Goal: Transaction & Acquisition: Download file/media

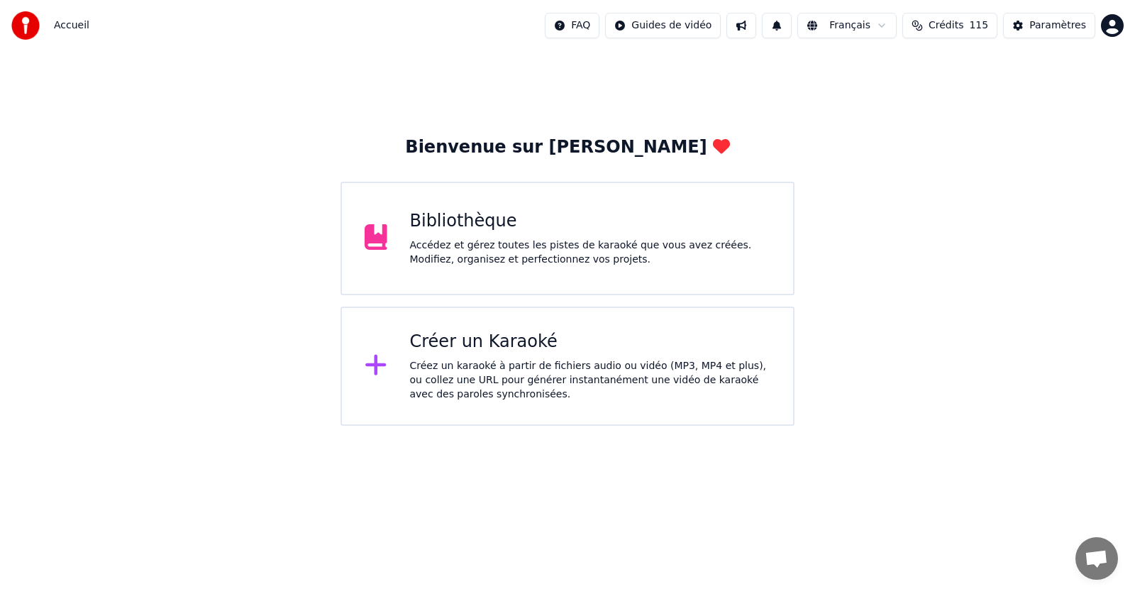
click at [563, 242] on div "Accédez et gérez toutes les pistes de karaoké que vous avez créées. Modifiez, o…" at bounding box center [590, 252] width 361 height 28
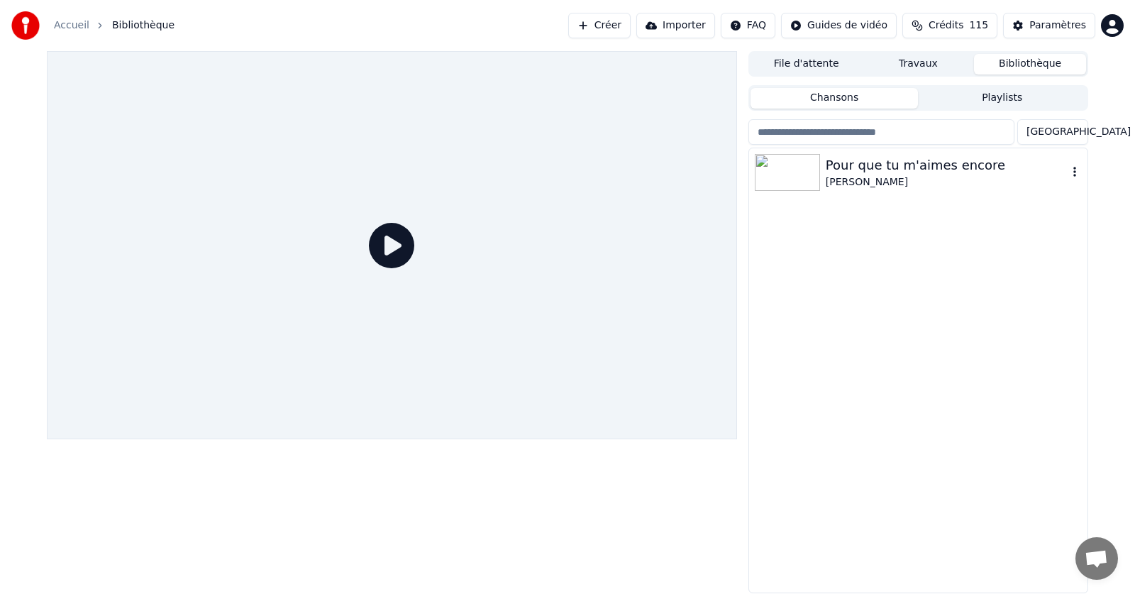
click at [1077, 172] on icon "button" at bounding box center [1075, 171] width 14 height 11
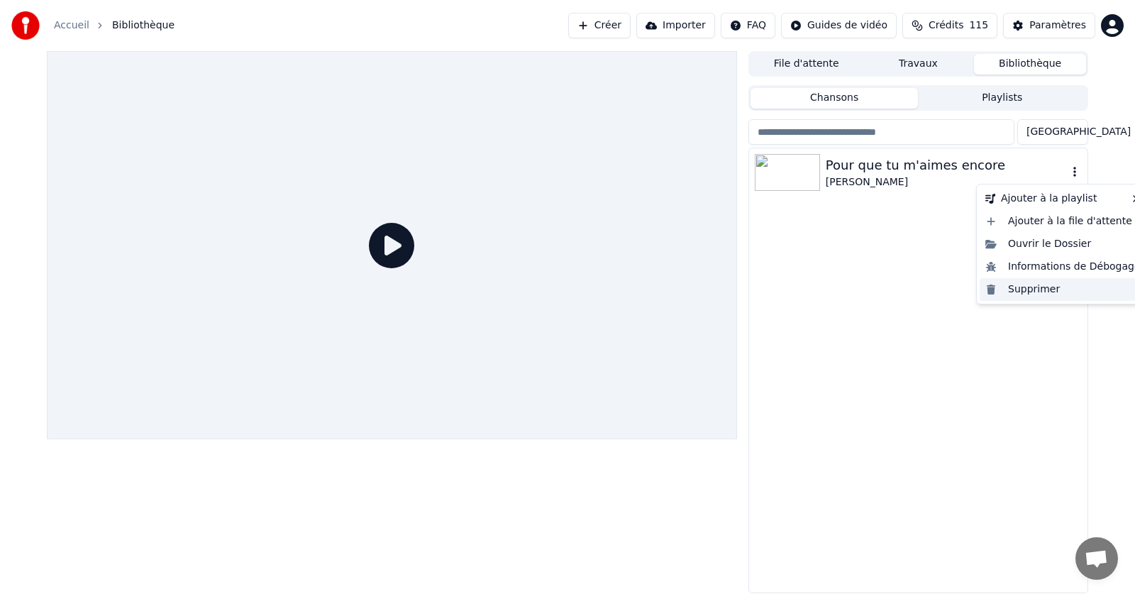
click at [1036, 290] on div "Supprimer" at bounding box center [1063, 289] width 167 height 23
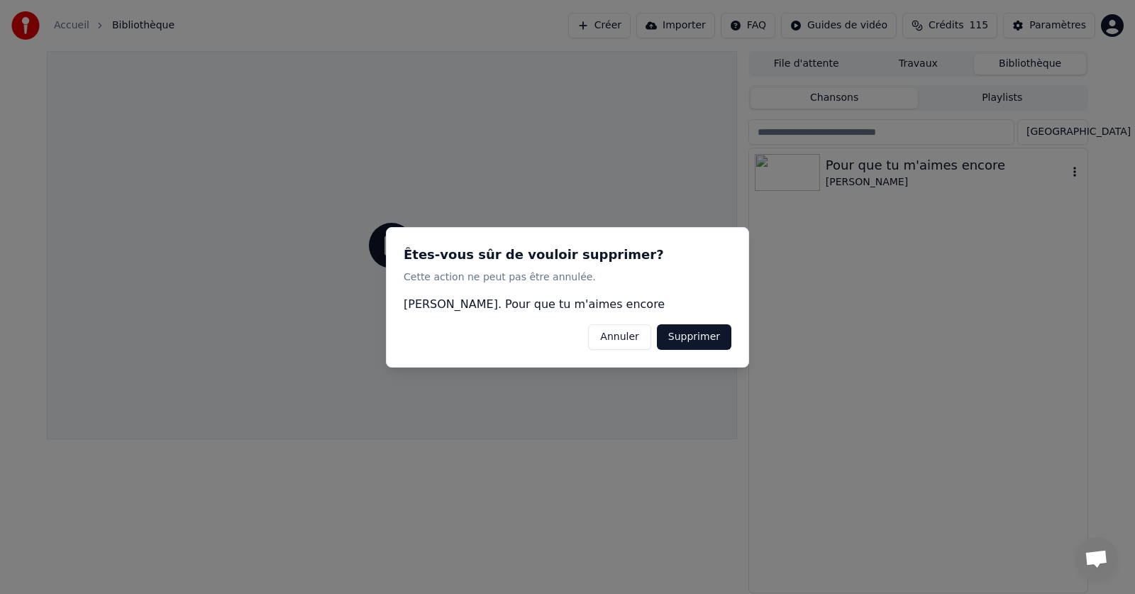
click at [684, 335] on button "Supprimer" at bounding box center [694, 337] width 75 height 26
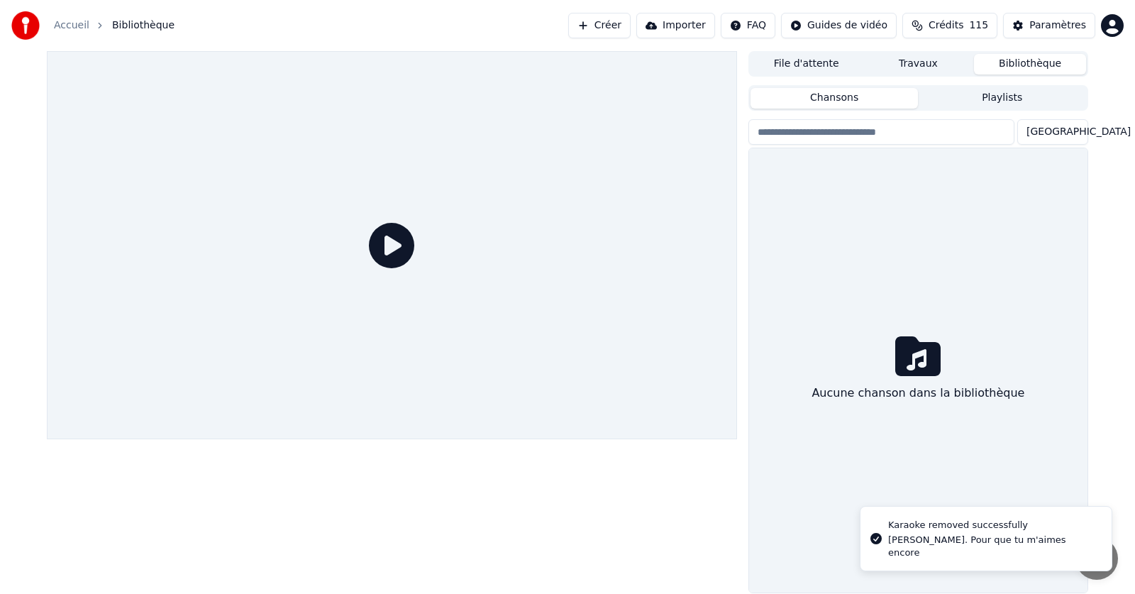
click at [70, 23] on link "Accueil" at bounding box center [71, 25] width 35 height 14
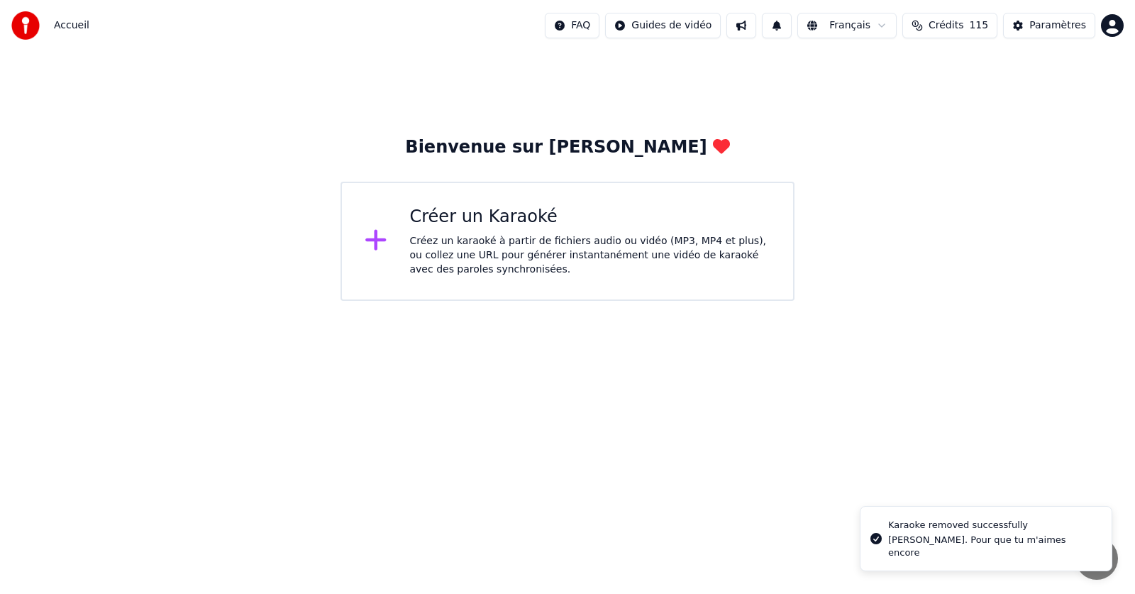
click at [459, 235] on div "Créez un karaoké à partir de fichiers audio ou vidéo (MP3, MP4 et plus), ou col…" at bounding box center [590, 255] width 361 height 43
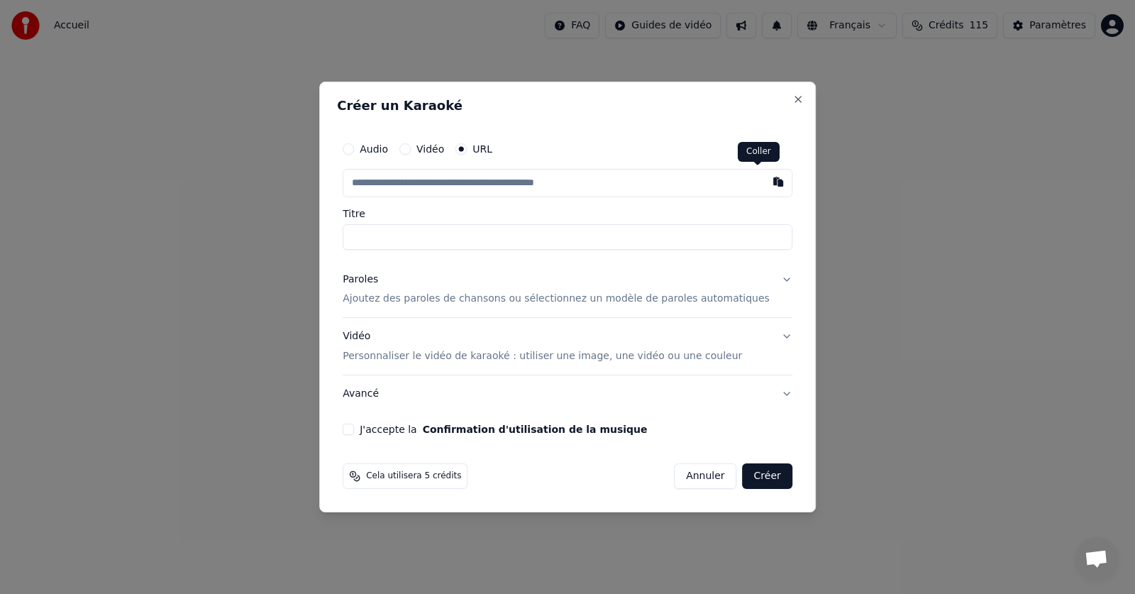
click at [764, 181] on button "button" at bounding box center [778, 182] width 28 height 26
type input "**********"
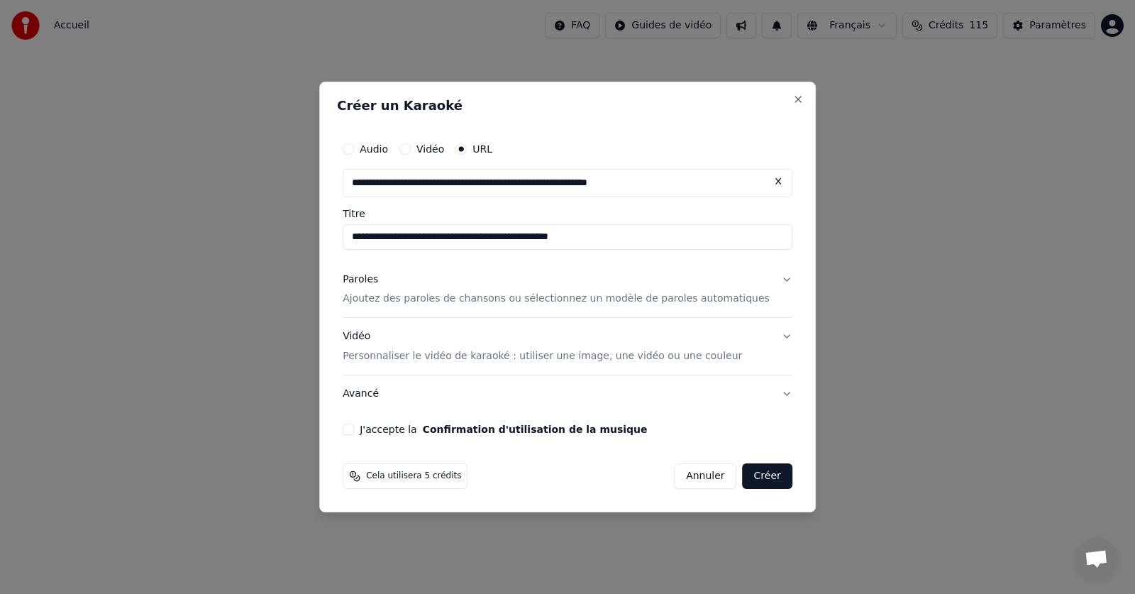
drag, startPoint x: 445, startPoint y: 237, endPoint x: 370, endPoint y: 238, distance: 75.2
click at [370, 238] on input "**********" at bounding box center [568, 237] width 450 height 26
drag, startPoint x: 556, startPoint y: 237, endPoint x: 526, endPoint y: 239, distance: 30.6
click at [526, 239] on input "**********" at bounding box center [568, 237] width 450 height 26
drag, startPoint x: 517, startPoint y: 243, endPoint x: 504, endPoint y: 245, distance: 12.2
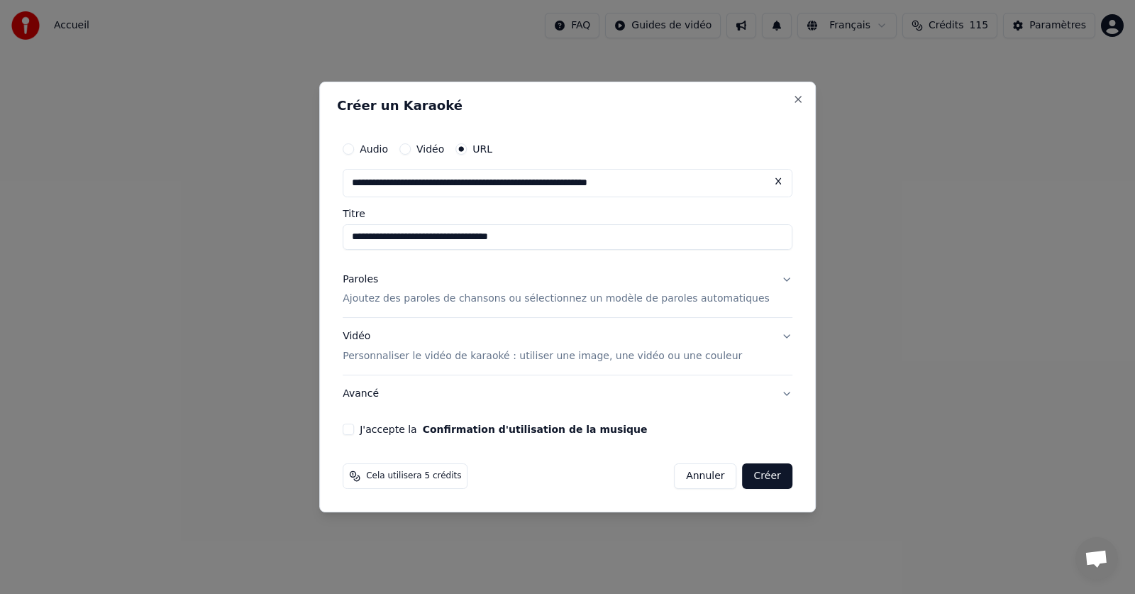
click at [504, 245] on input "**********" at bounding box center [568, 237] width 450 height 26
drag, startPoint x: 552, startPoint y: 242, endPoint x: 496, endPoint y: 246, distance: 56.2
click at [496, 246] on input "**********" at bounding box center [568, 237] width 450 height 26
click at [372, 236] on input "**********" at bounding box center [568, 237] width 450 height 26
type input "**********"
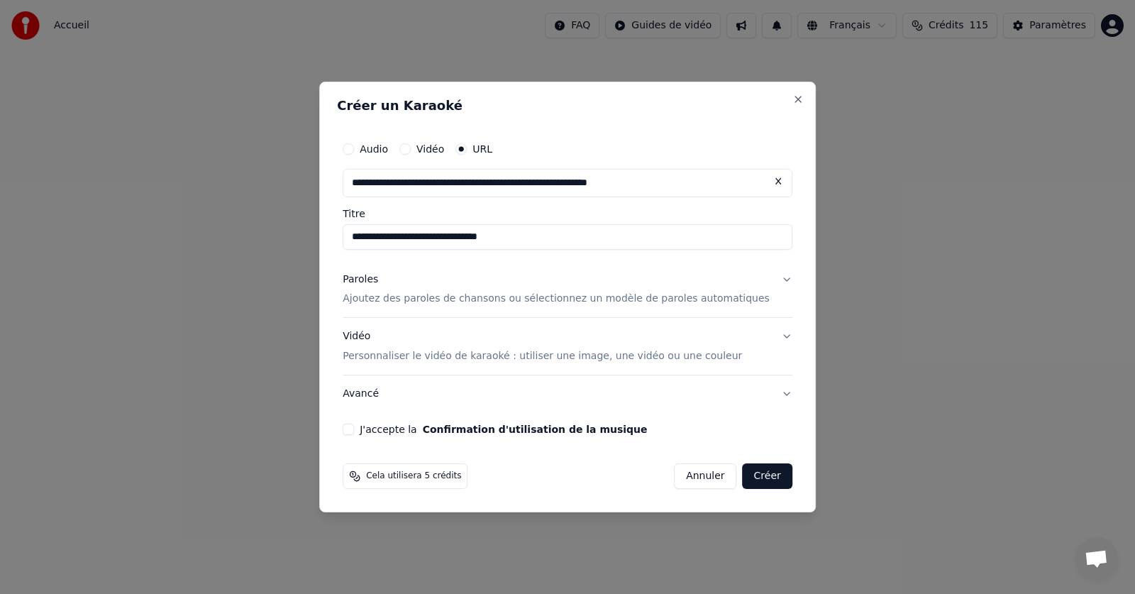
click at [410, 302] on p "Ajoutez des paroles de chansons ou sélectionnez un modèle de paroles automatiqu…" at bounding box center [556, 299] width 427 height 14
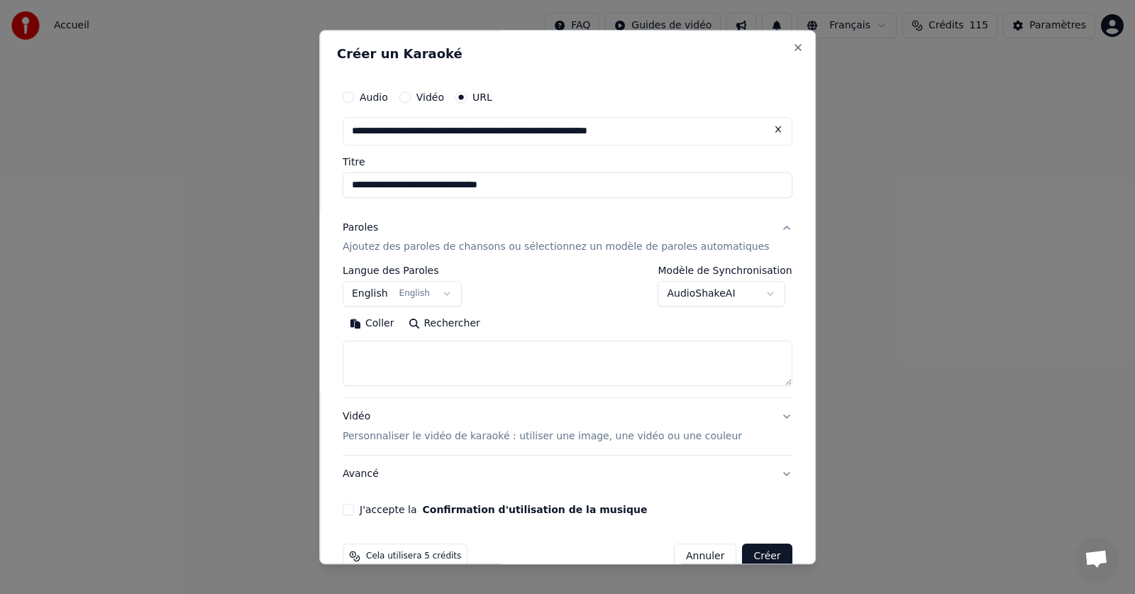
click at [454, 293] on button "English English" at bounding box center [402, 295] width 119 height 26
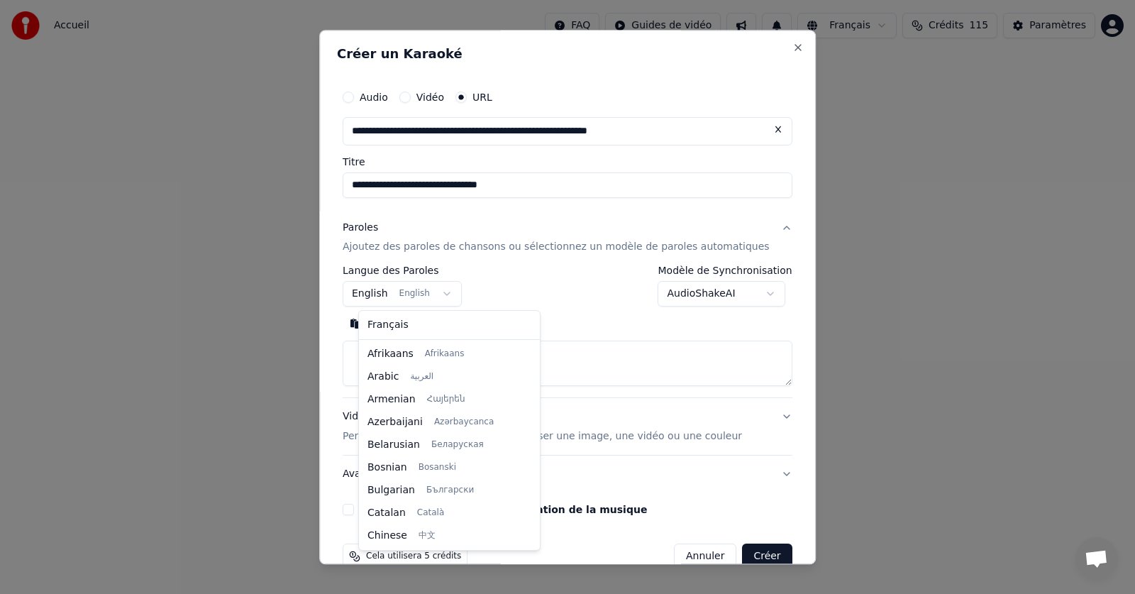
scroll to position [114, 0]
select select "**"
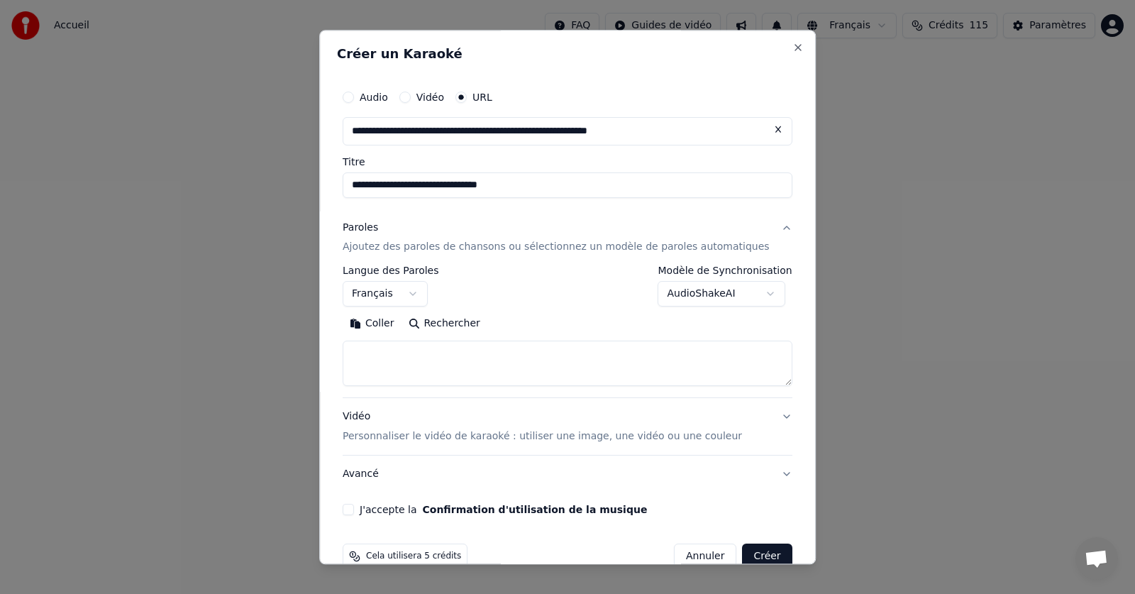
click at [390, 320] on button "Coller" at bounding box center [372, 324] width 59 height 23
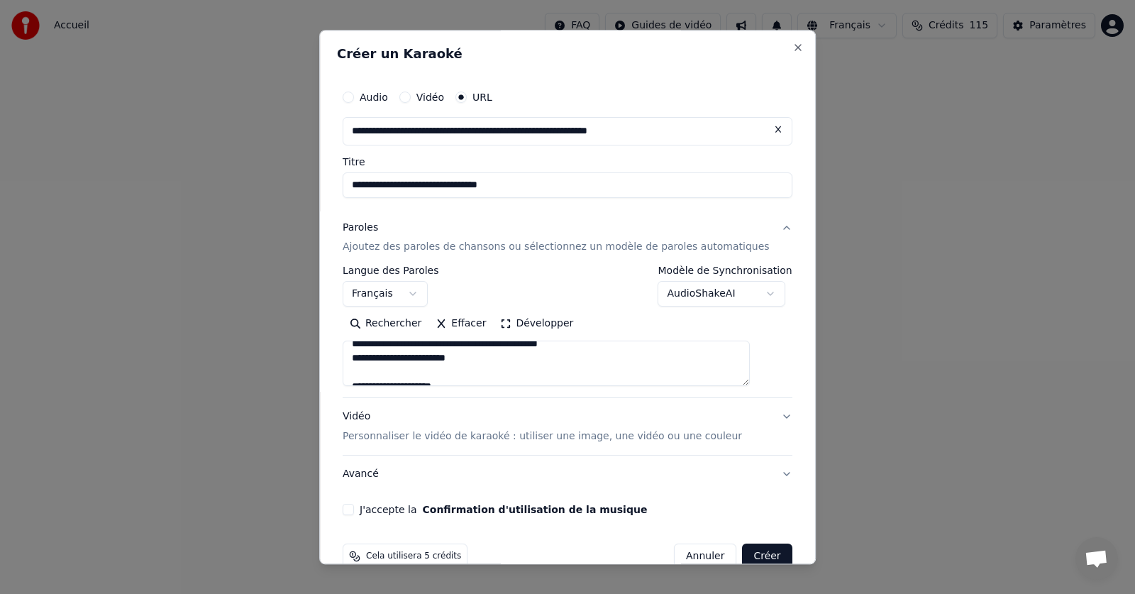
scroll to position [0, 0]
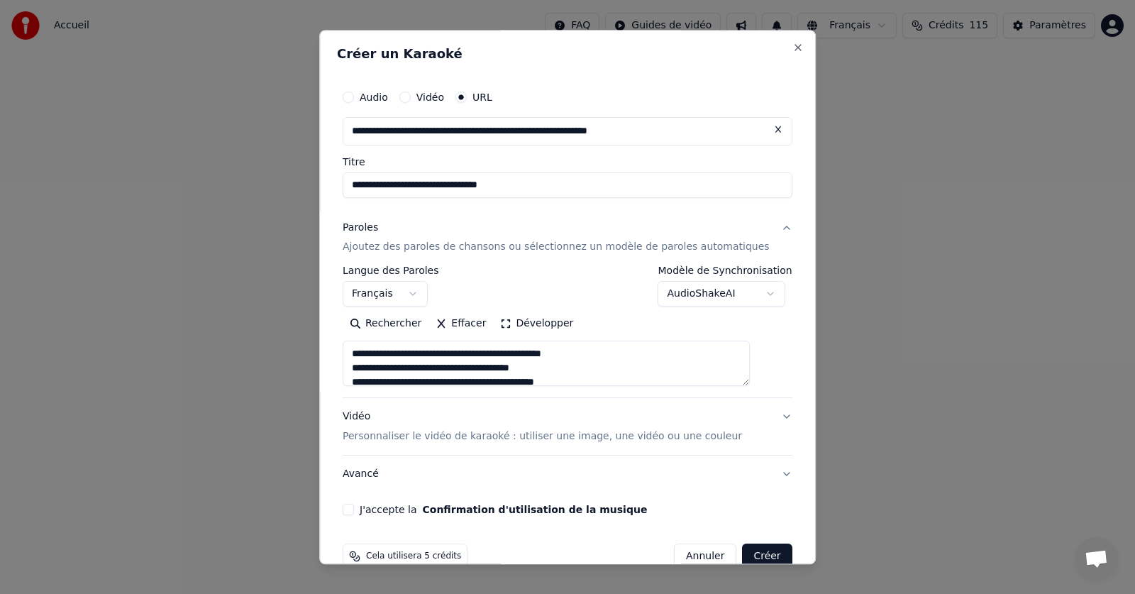
click at [354, 506] on button "J'accepte la Confirmation d'utilisation de la musique" at bounding box center [348, 509] width 11 height 11
click at [743, 553] on button "Créer" at bounding box center [768, 557] width 50 height 26
type textarea "**********"
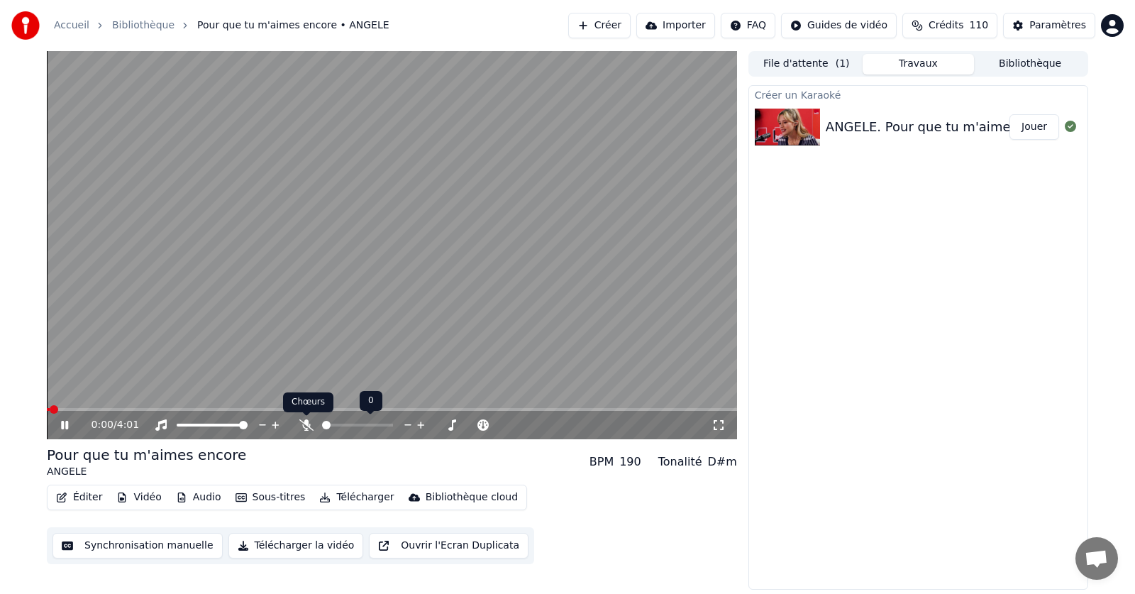
click at [307, 426] on icon at bounding box center [306, 424] width 14 height 11
click at [65, 422] on icon at bounding box center [74, 424] width 33 height 11
click at [47, 412] on span at bounding box center [51, 409] width 9 height 9
click at [64, 424] on icon at bounding box center [64, 425] width 9 height 10
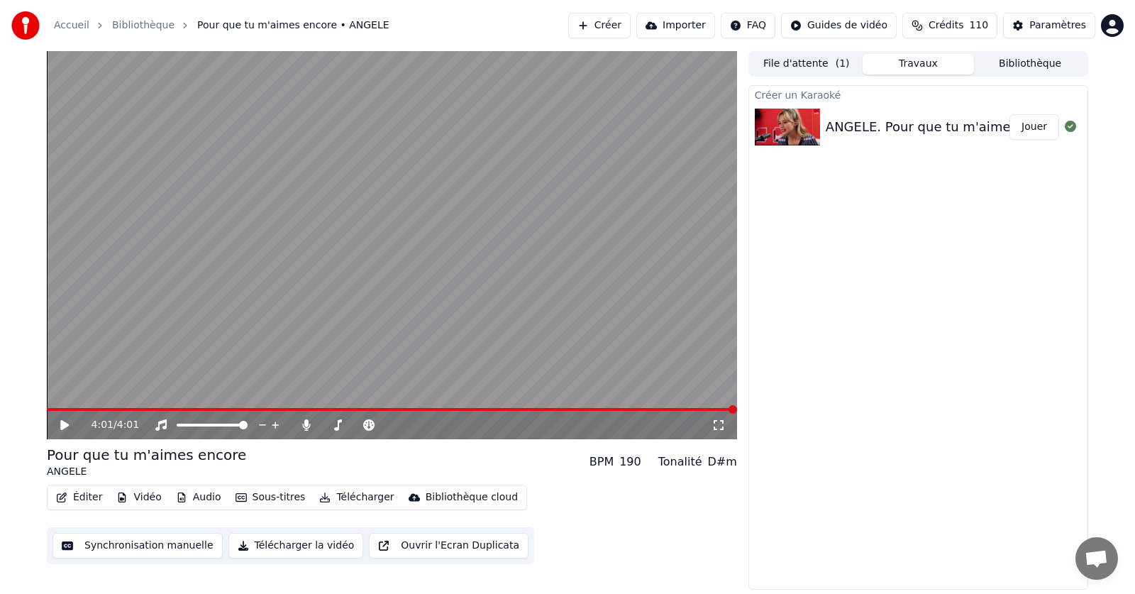
click at [87, 500] on button "Éditer" at bounding box center [78, 497] width 57 height 20
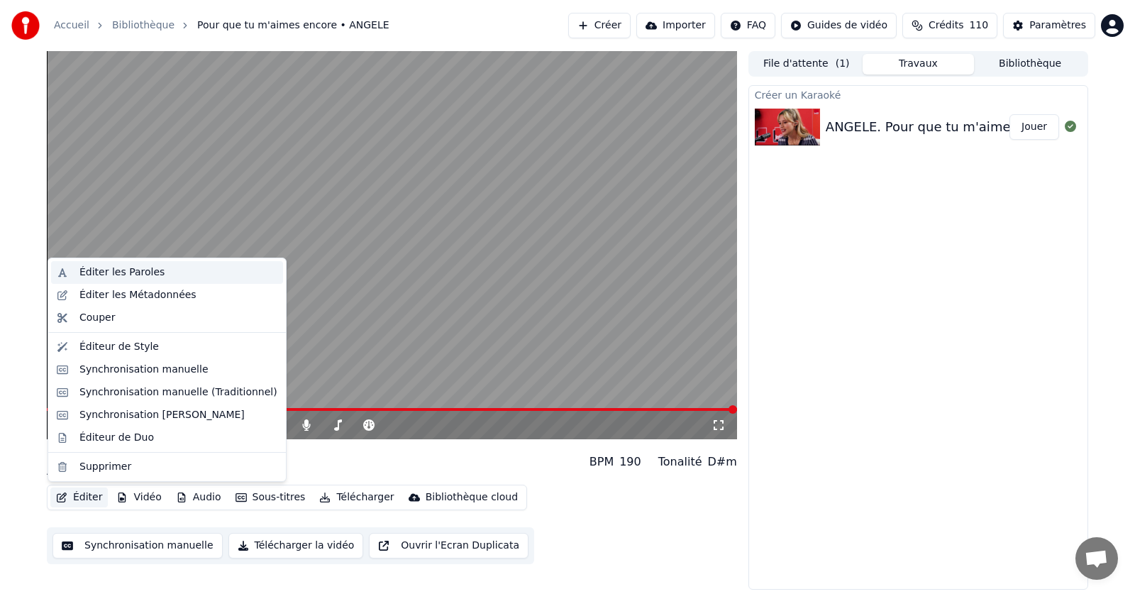
click at [104, 273] on div "Éditer les Paroles" at bounding box center [121, 272] width 85 height 14
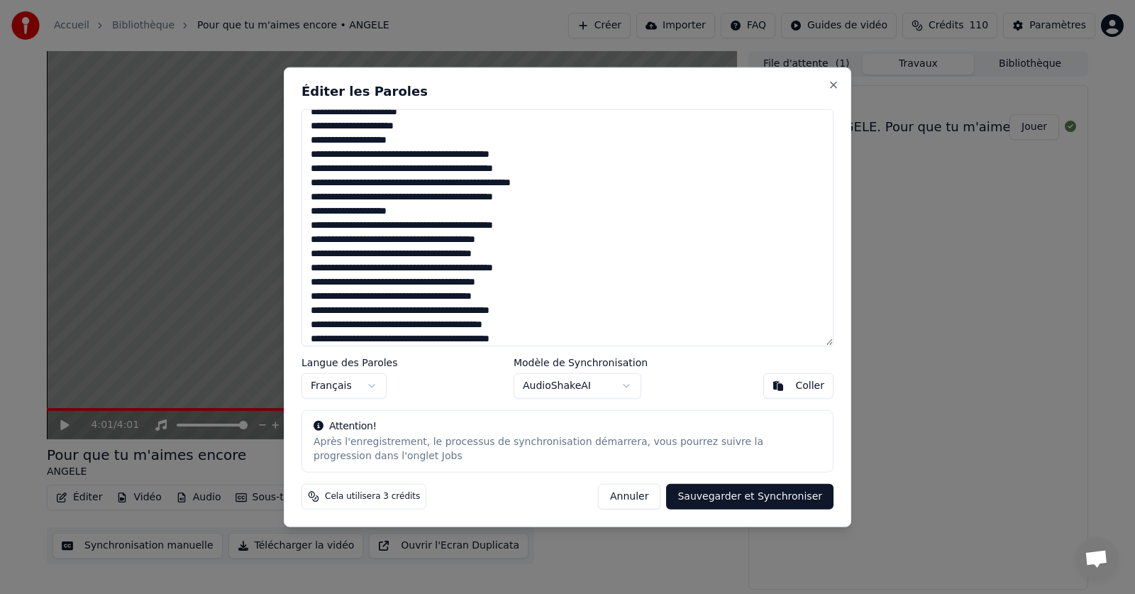
scroll to position [328, 0]
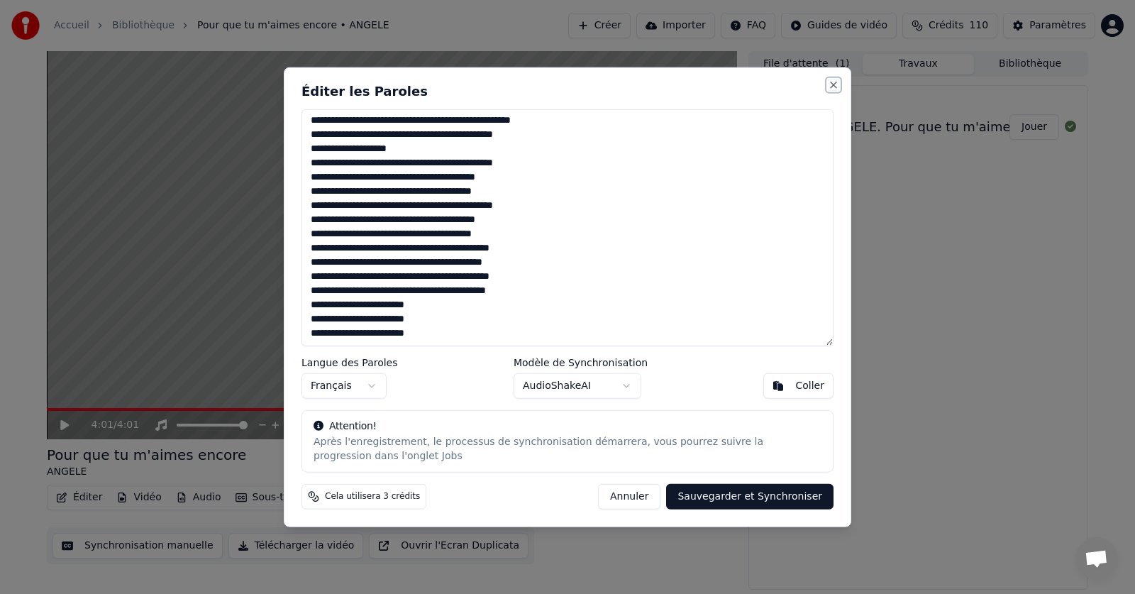
drag, startPoint x: 829, startPoint y: 84, endPoint x: 796, endPoint y: 103, distance: 37.5
click at [827, 87] on div "Éditer les Paroles Langue des Paroles Français Modèle de Synchronisation AudioS…" at bounding box center [568, 297] width 568 height 461
click at [832, 80] on button "Close" at bounding box center [833, 84] width 11 height 11
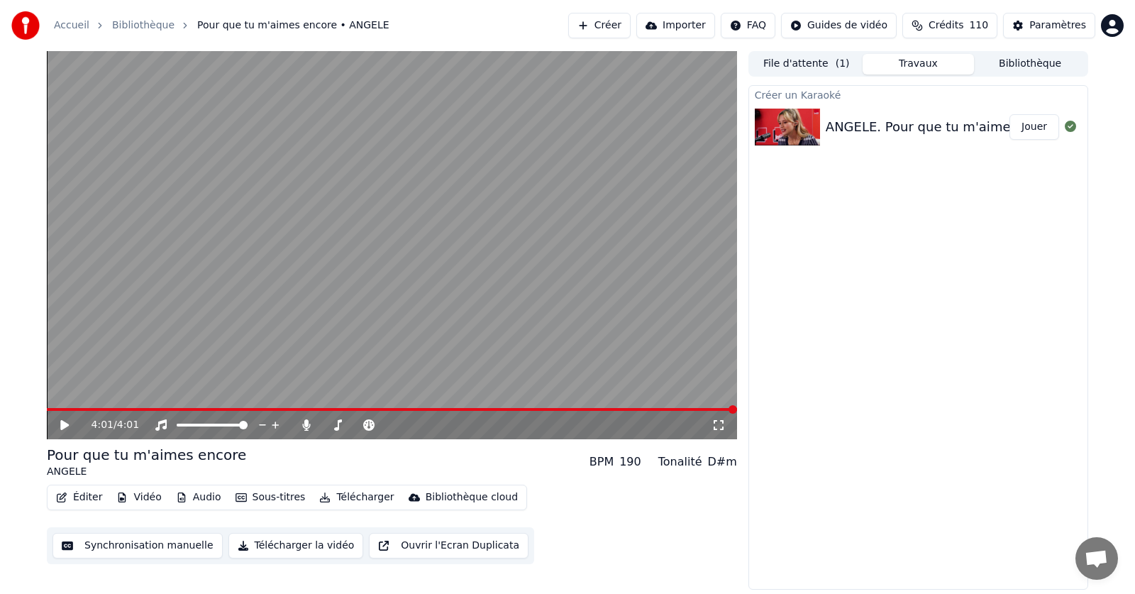
click at [61, 426] on icon at bounding box center [64, 425] width 9 height 10
click at [82, 500] on button "Éditer" at bounding box center [78, 497] width 57 height 20
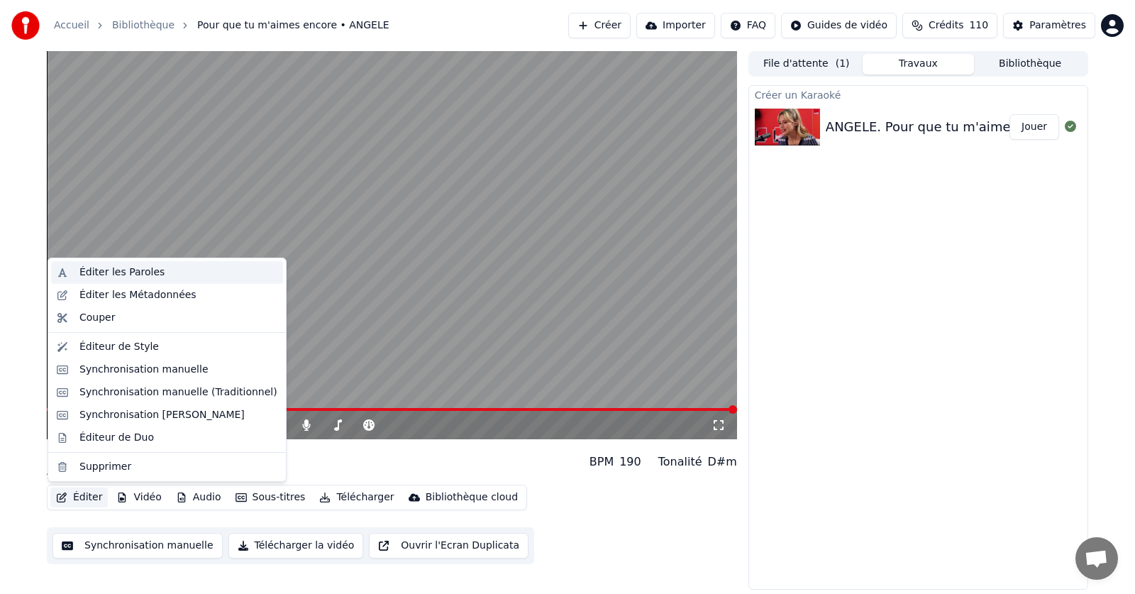
click at [128, 275] on div "Éditer les Paroles" at bounding box center [121, 272] width 85 height 14
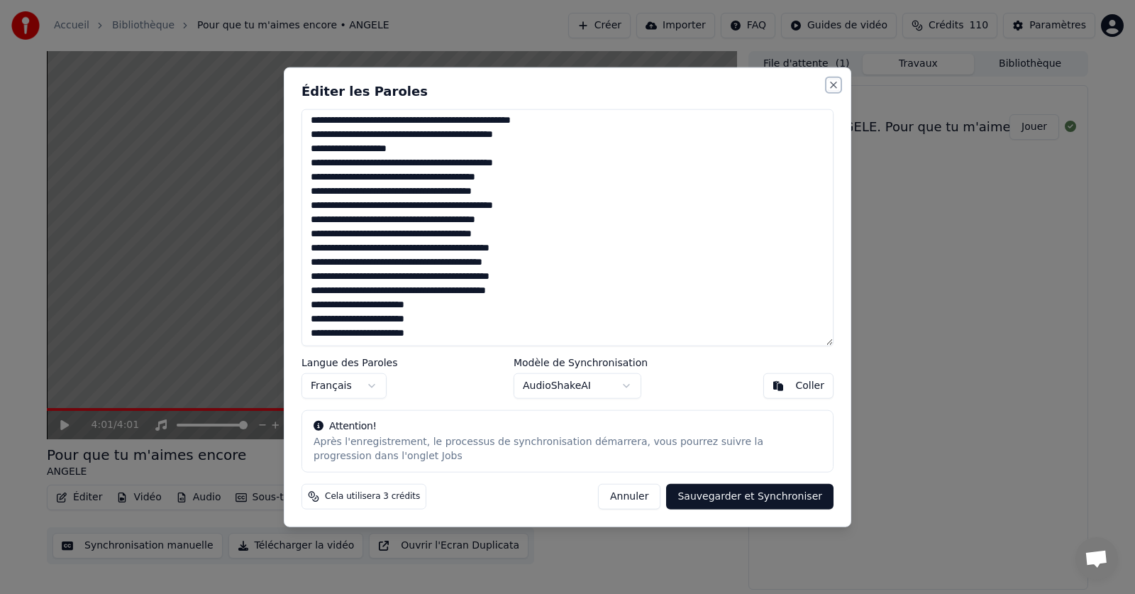
click at [834, 85] on button "Close" at bounding box center [833, 84] width 11 height 11
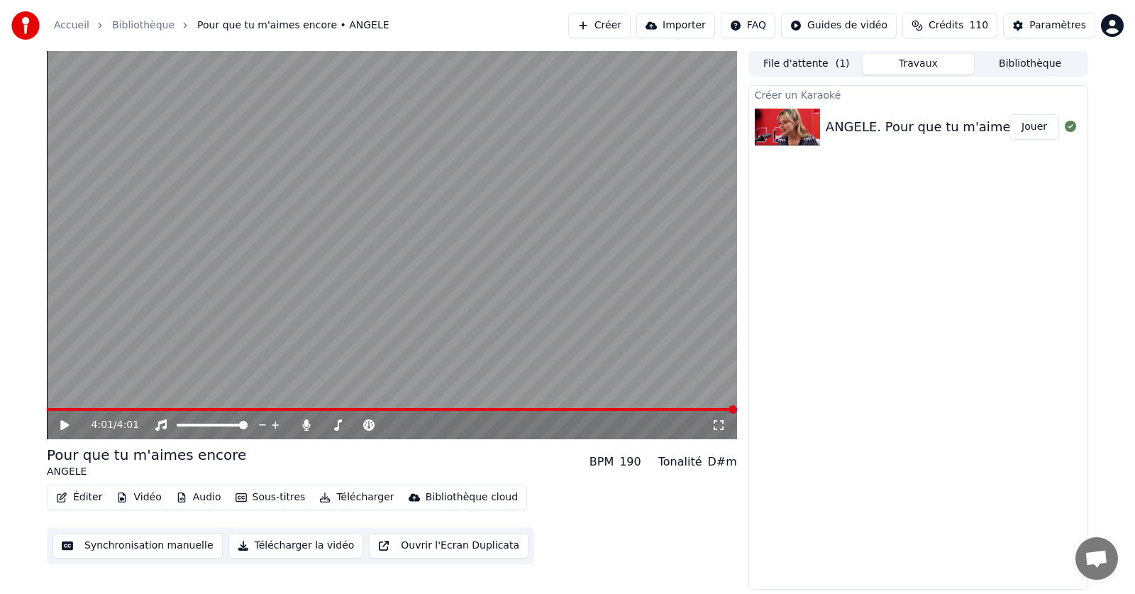
click at [457, 407] on video at bounding box center [392, 245] width 690 height 388
click at [460, 410] on span at bounding box center [392, 409] width 690 height 3
click at [421, 409] on span at bounding box center [267, 409] width 440 height 3
drag, startPoint x: 65, startPoint y: 421, endPoint x: 75, endPoint y: 434, distance: 16.6
click at [65, 421] on icon at bounding box center [74, 424] width 33 height 11
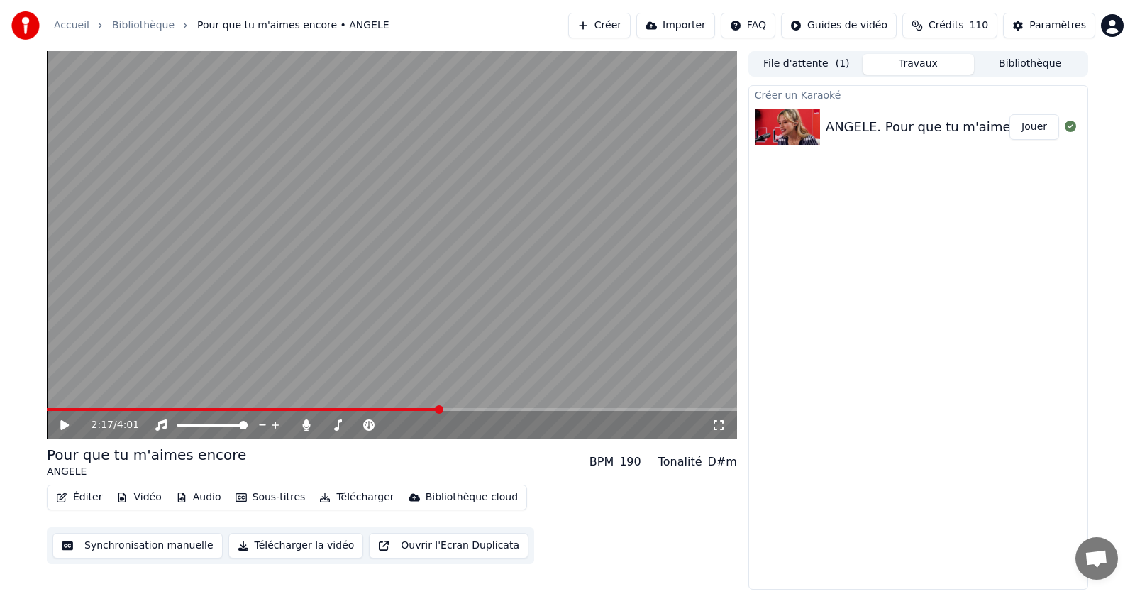
click at [60, 426] on icon at bounding box center [74, 424] width 33 height 11
click at [61, 426] on icon at bounding box center [74, 424] width 33 height 11
click at [61, 426] on icon at bounding box center [64, 425] width 9 height 10
click at [61, 426] on icon at bounding box center [74, 424] width 33 height 11
click at [476, 407] on span at bounding box center [480, 409] width 9 height 9
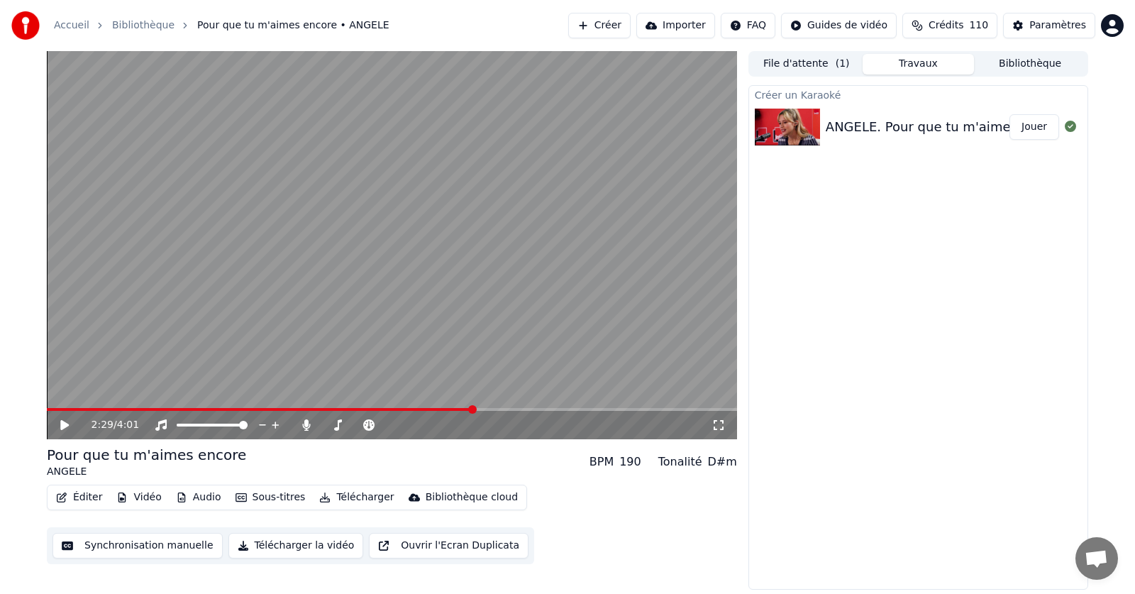
drag, startPoint x: 465, startPoint y: 406, endPoint x: 446, endPoint y: 412, distance: 19.3
click at [446, 412] on div "2:29 / 4:01" at bounding box center [392, 245] width 690 height 388
click at [64, 421] on icon at bounding box center [64, 425] width 7 height 9
click at [429, 414] on span at bounding box center [427, 409] width 9 height 9
click at [59, 426] on icon at bounding box center [74, 424] width 33 height 11
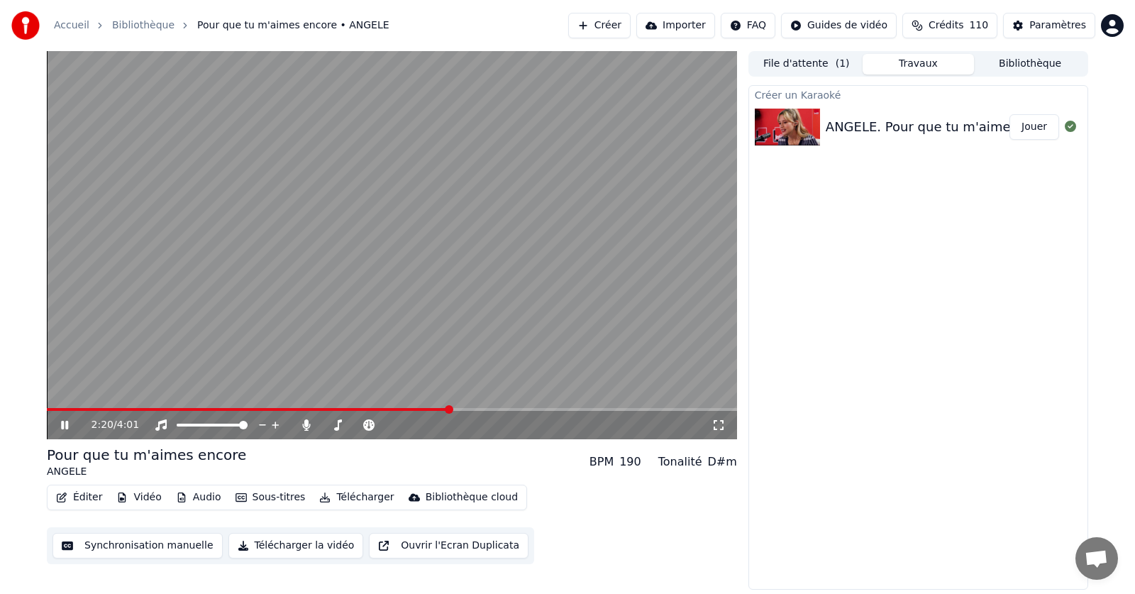
click at [60, 425] on icon at bounding box center [74, 424] width 33 height 11
click at [84, 498] on button "Éditer" at bounding box center [78, 497] width 57 height 20
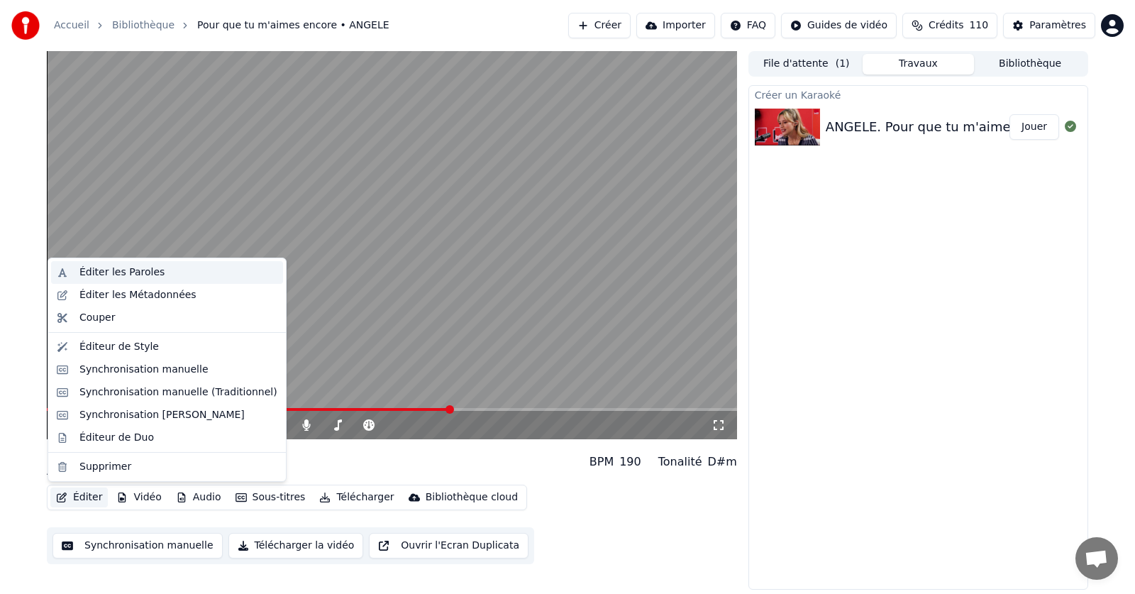
click at [111, 269] on div "Éditer les Paroles" at bounding box center [121, 272] width 85 height 14
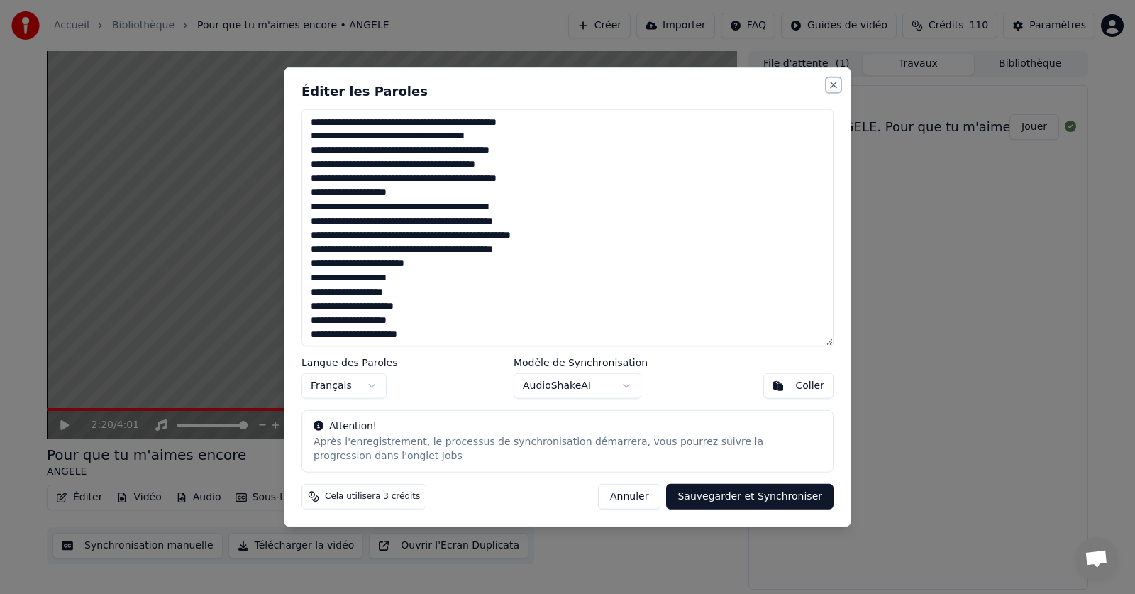
click at [828, 83] on button "Close" at bounding box center [833, 84] width 11 height 11
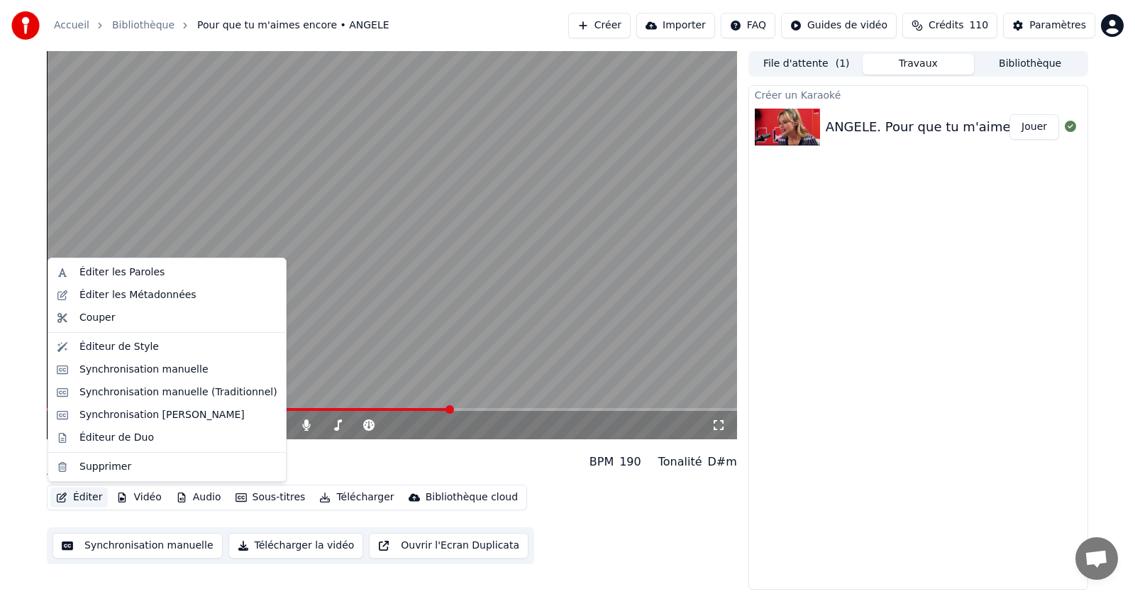
click at [81, 500] on button "Éditer" at bounding box center [78, 497] width 57 height 20
click at [102, 272] on div "Éditer les Paroles" at bounding box center [121, 272] width 85 height 14
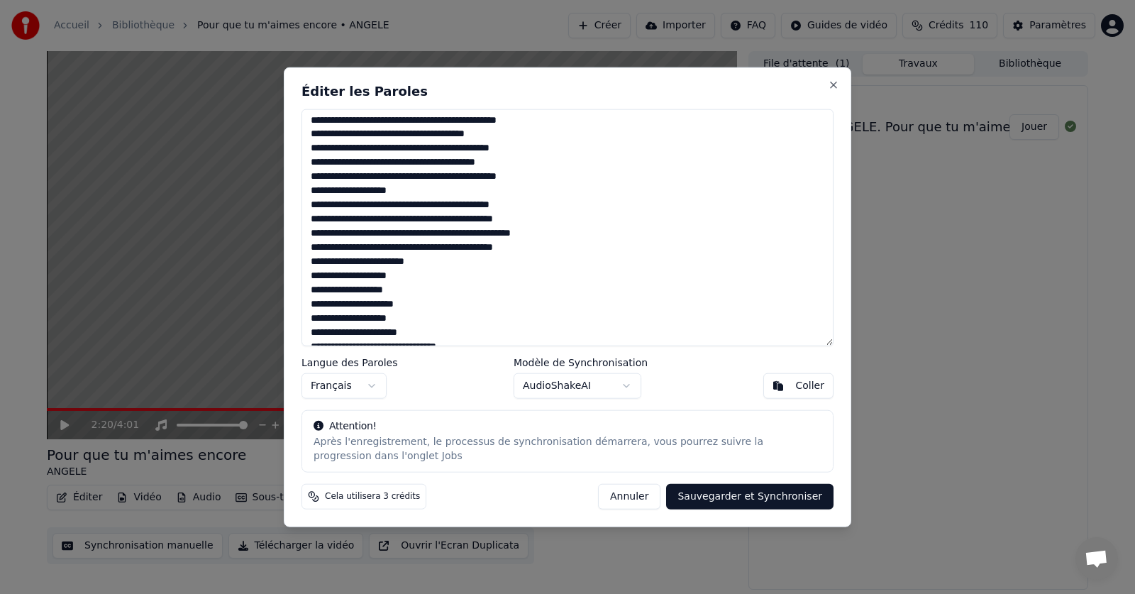
scroll to position [0, 0]
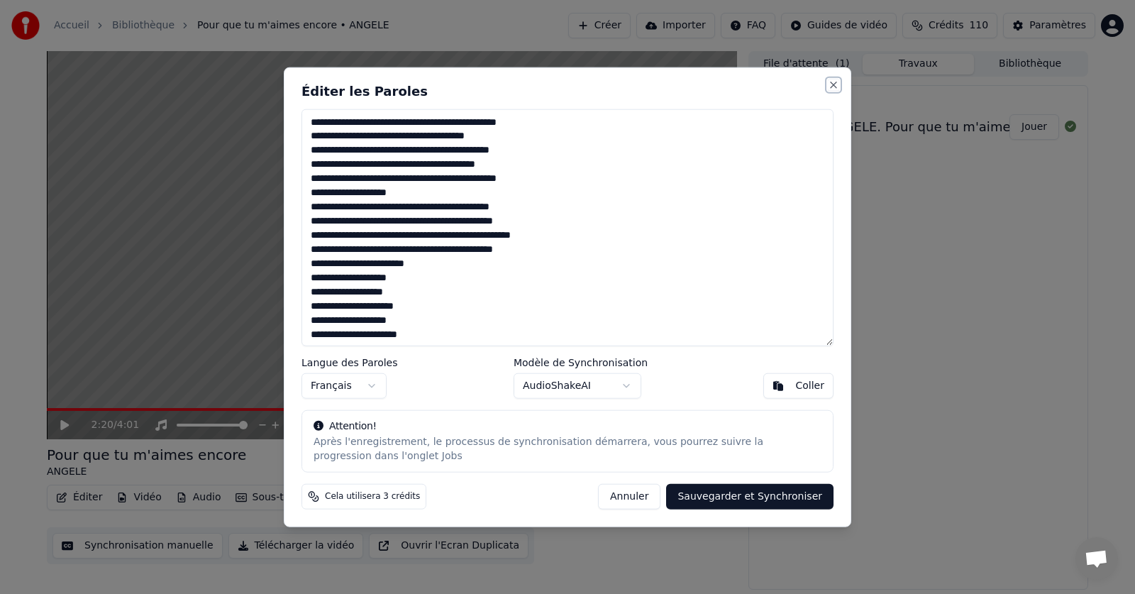
click at [831, 84] on button "Close" at bounding box center [833, 84] width 11 height 11
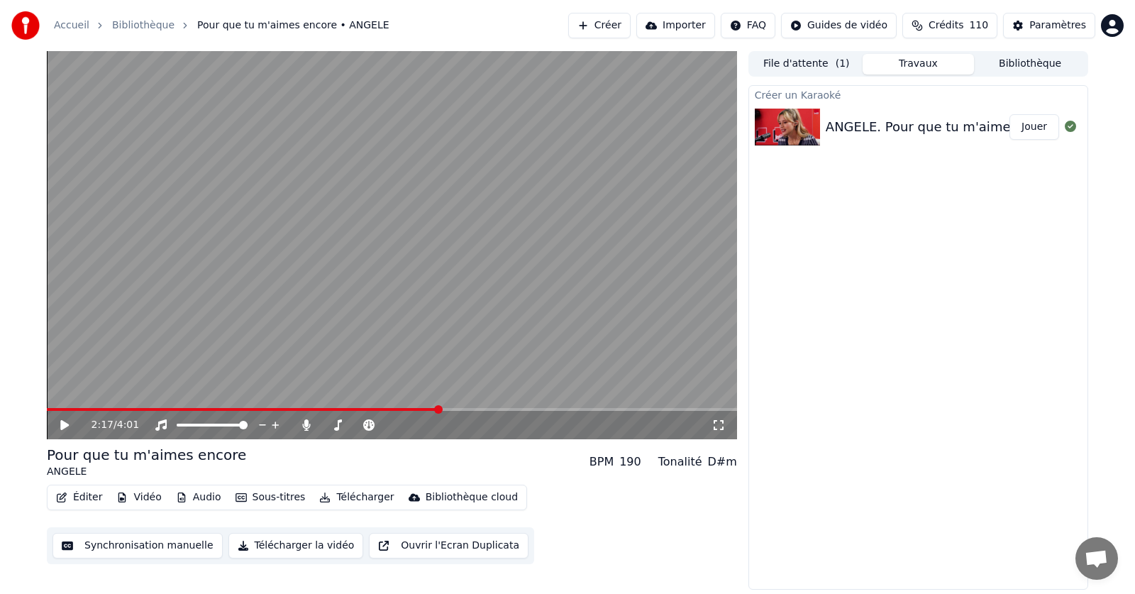
click at [439, 408] on span at bounding box center [438, 409] width 9 height 9
click at [63, 426] on icon at bounding box center [64, 425] width 9 height 10
click at [63, 426] on icon at bounding box center [64, 425] width 7 height 9
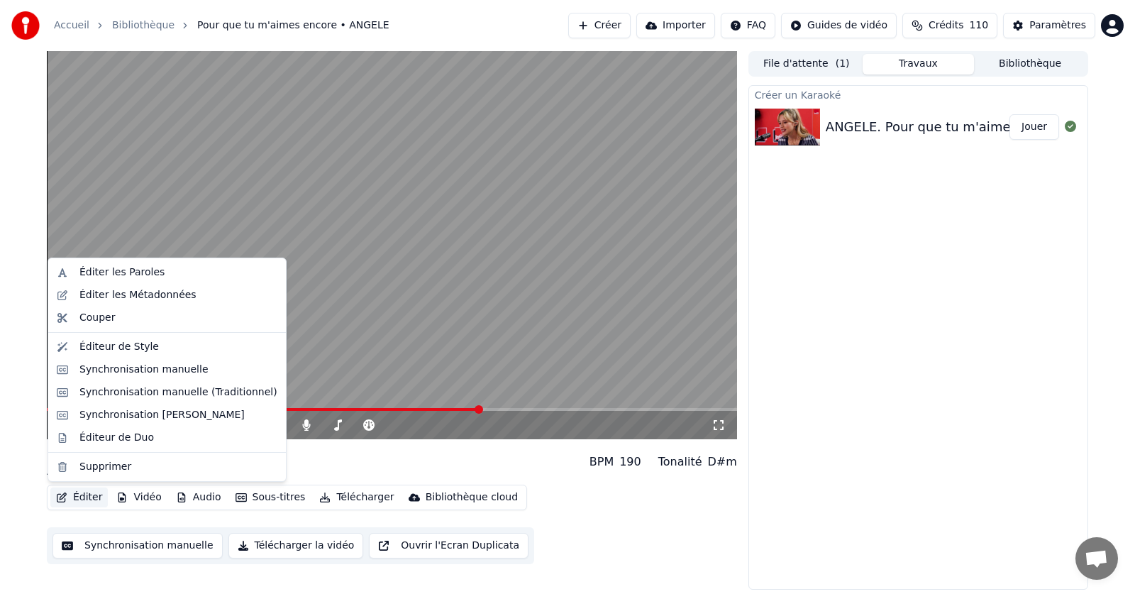
click at [83, 499] on button "Éditer" at bounding box center [78, 497] width 57 height 20
click at [100, 272] on div "Éditer les Paroles" at bounding box center [121, 272] width 85 height 14
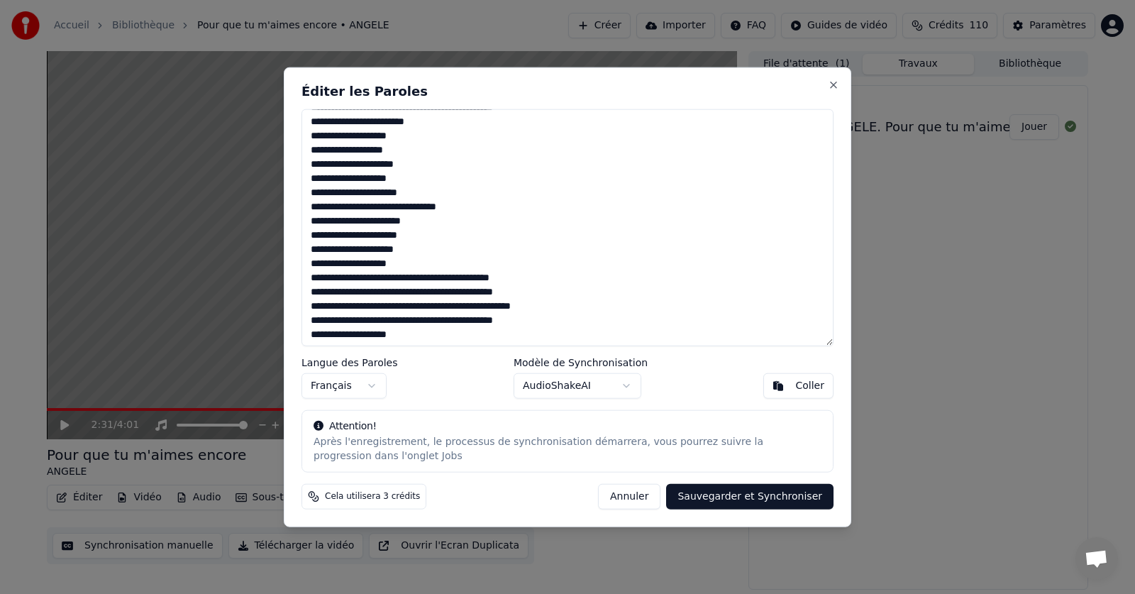
scroll to position [213, 0]
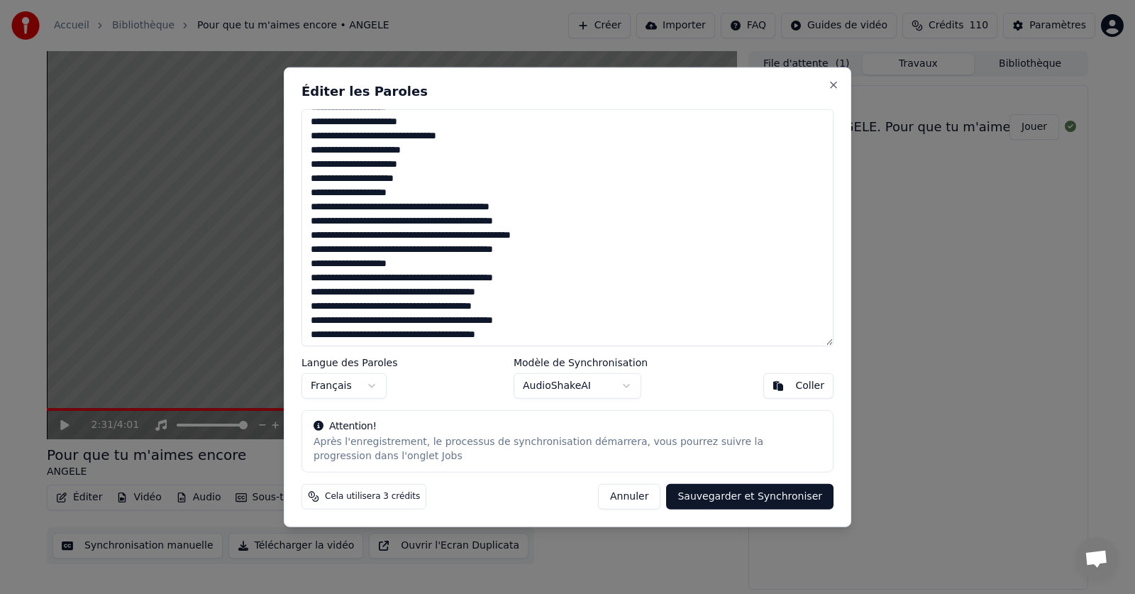
drag, startPoint x: 419, startPoint y: 265, endPoint x: 309, endPoint y: 268, distance: 109.3
click at [309, 268] on textarea at bounding box center [568, 228] width 532 height 238
click at [311, 280] on textarea at bounding box center [568, 228] width 532 height 238
type textarea "**********"
click at [749, 498] on button "Sauvegarder et Synchroniser" at bounding box center [749, 497] width 167 height 26
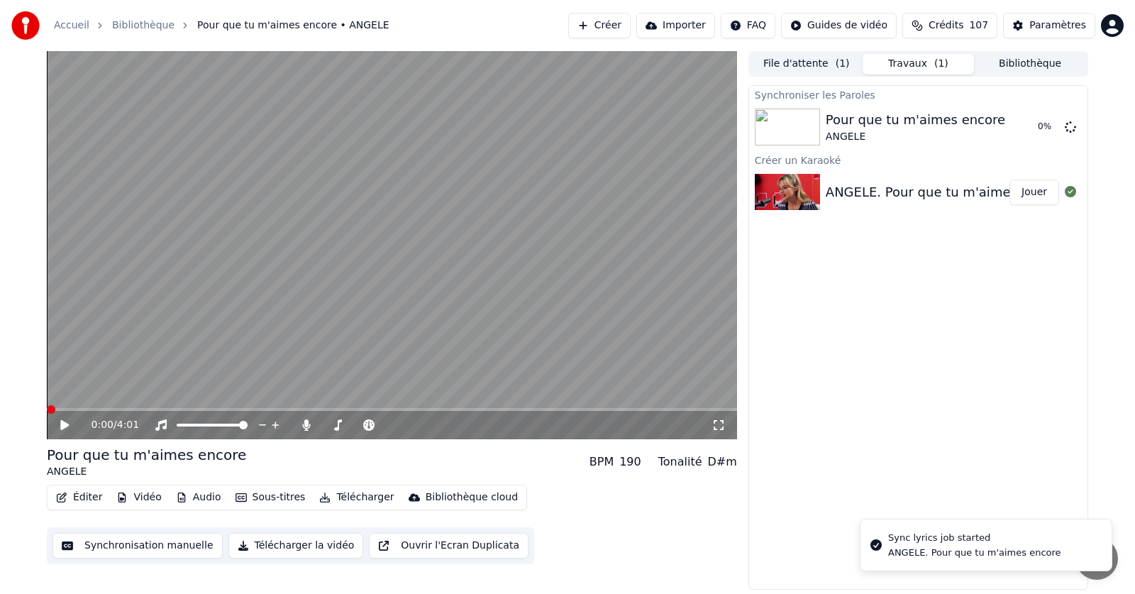
click at [47, 405] on span at bounding box center [51, 409] width 9 height 9
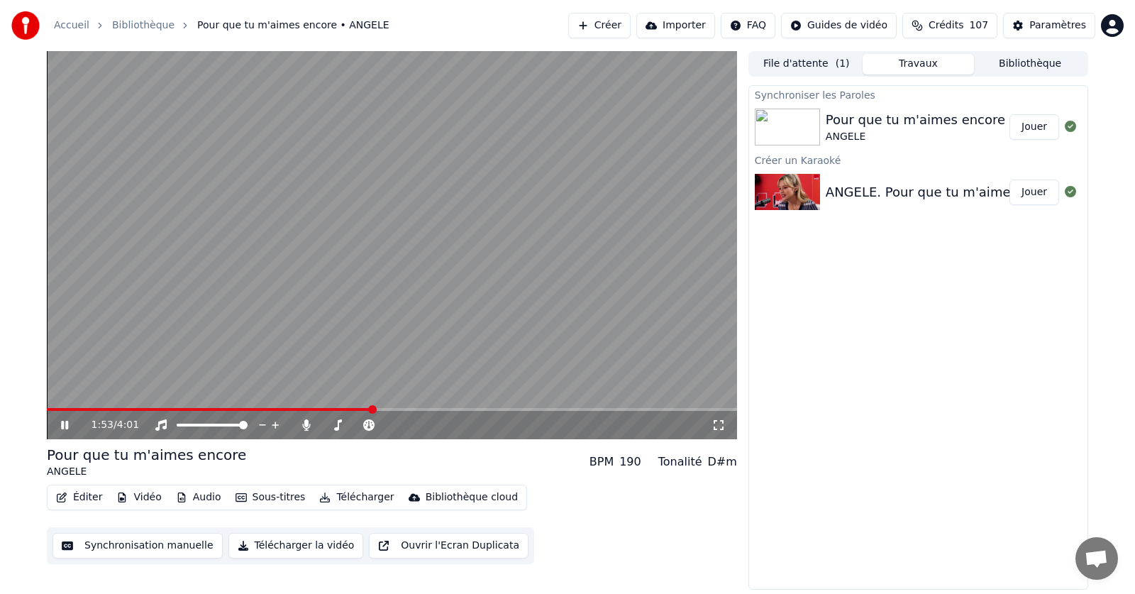
click at [67, 421] on icon at bounding box center [64, 425] width 7 height 9
click at [67, 421] on icon at bounding box center [74, 424] width 33 height 11
click at [69, 419] on icon at bounding box center [74, 424] width 33 height 11
click at [524, 412] on span at bounding box center [523, 409] width 9 height 9
click at [498, 413] on span at bounding box center [498, 409] width 9 height 9
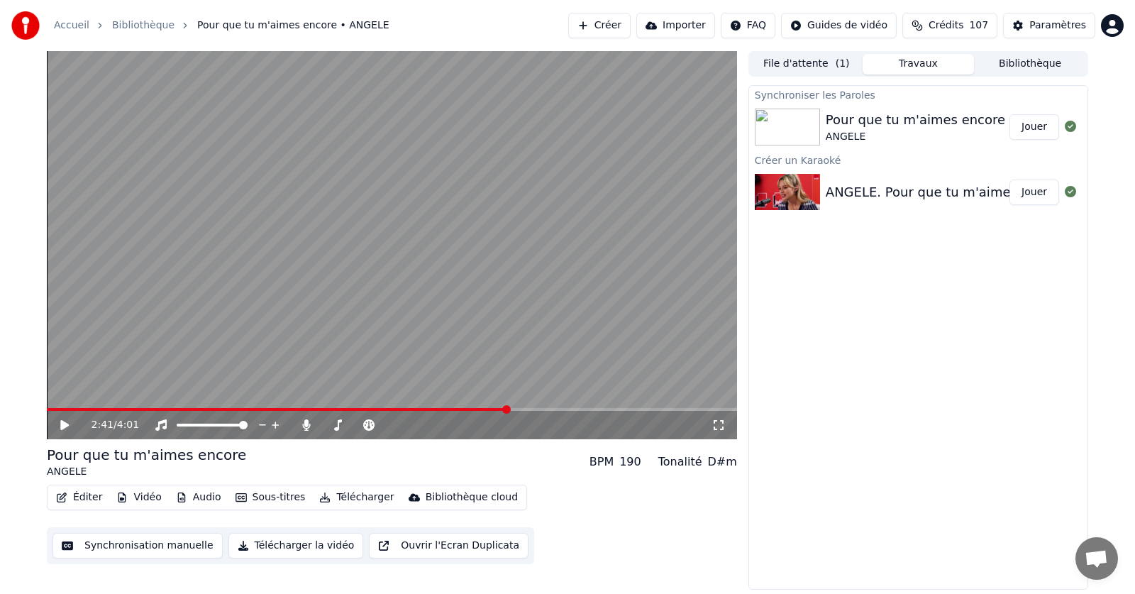
click at [509, 412] on span at bounding box center [506, 409] width 9 height 9
click at [82, 497] on button "Éditer" at bounding box center [78, 497] width 57 height 20
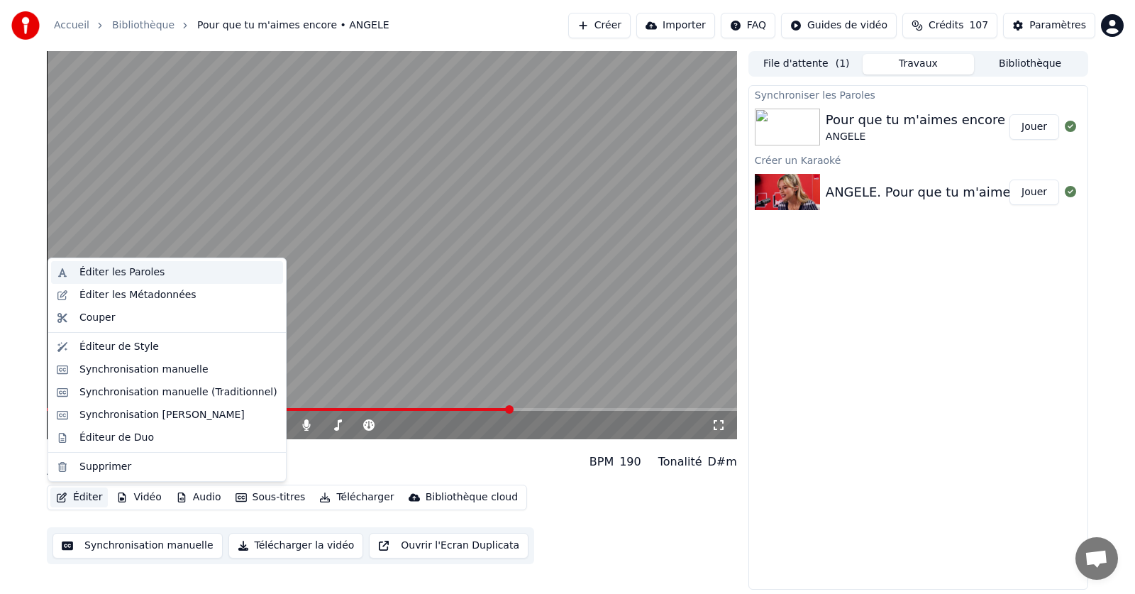
click at [123, 275] on div "Éditer les Paroles" at bounding box center [121, 272] width 85 height 14
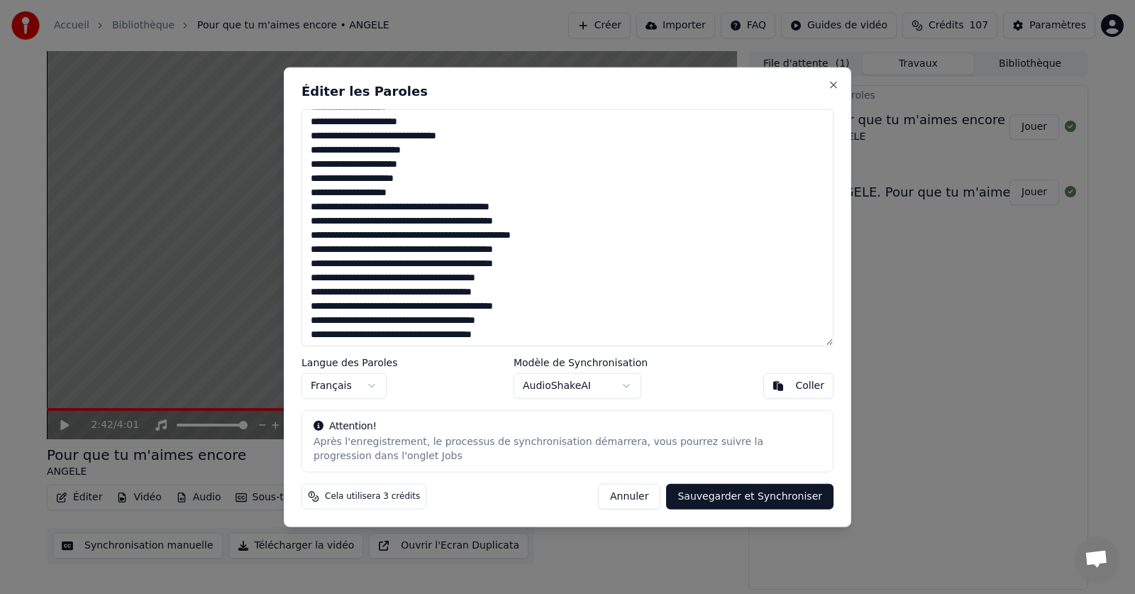
click at [314, 294] on textarea at bounding box center [568, 228] width 532 height 238
drag, startPoint x: 545, startPoint y: 305, endPoint x: 530, endPoint y: 315, distance: 17.9
click at [509, 309] on textarea at bounding box center [568, 228] width 532 height 238
type textarea "**********"
click at [763, 492] on button "Sauvegarder et Synchroniser" at bounding box center [749, 497] width 167 height 26
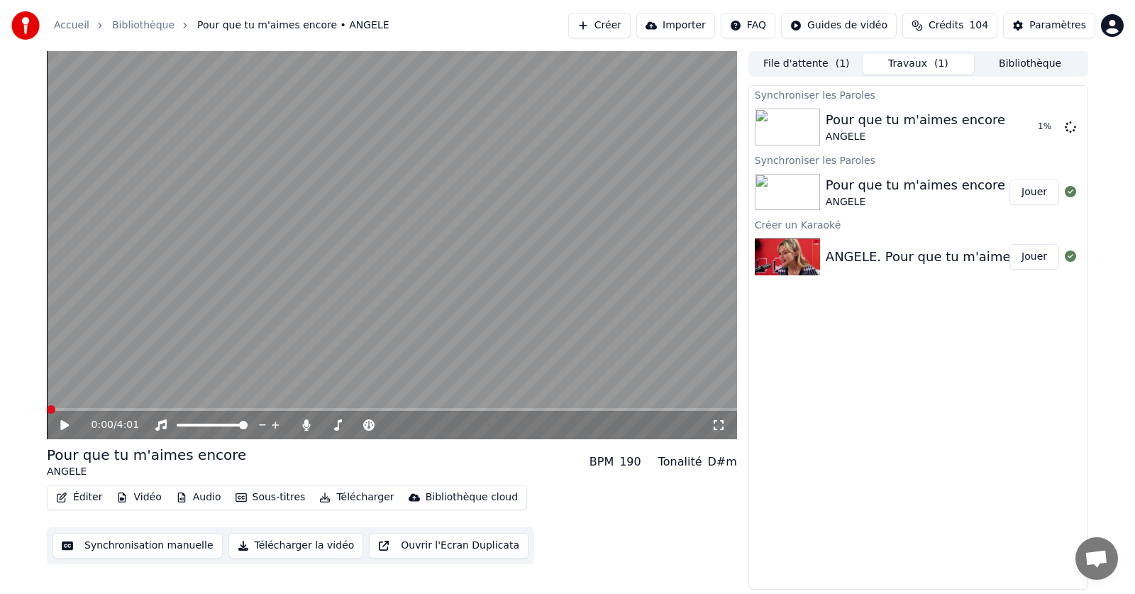
click at [48, 406] on span at bounding box center [51, 409] width 9 height 9
click at [63, 421] on icon at bounding box center [74, 424] width 33 height 11
click at [490, 408] on span at bounding box center [268, 409] width 443 height 3
click at [346, 498] on button "Télécharger" at bounding box center [357, 497] width 86 height 20
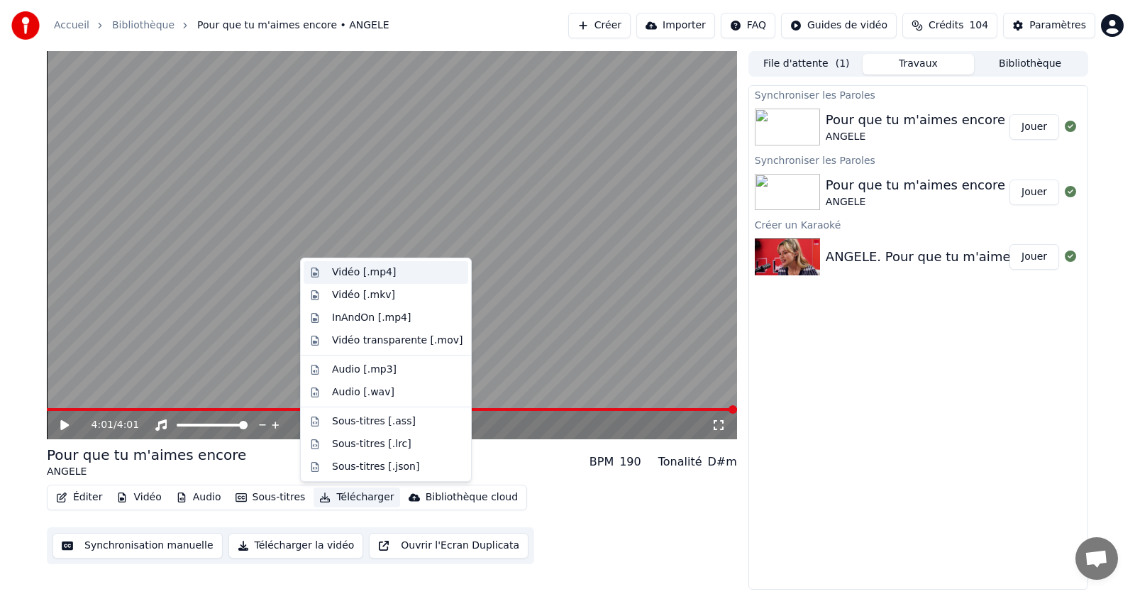
click at [348, 271] on div "Vidéo [.mp4]" at bounding box center [364, 272] width 64 height 14
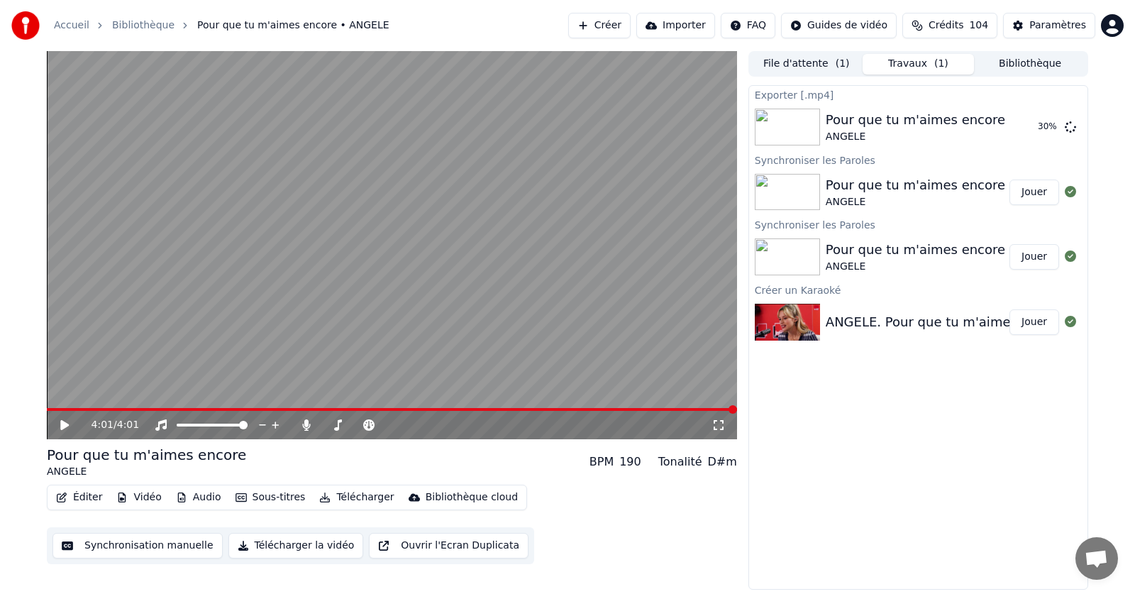
click at [656, 536] on div "Éditer Vidéo Audio Sous-titres Télécharger Bibliothèque cloud Synchronisation m…" at bounding box center [392, 524] width 690 height 79
click at [1030, 125] on button "Afficher" at bounding box center [1028, 127] width 62 height 26
click at [308, 427] on icon at bounding box center [306, 424] width 14 height 11
click at [352, 495] on button "Télécharger" at bounding box center [357, 497] width 86 height 20
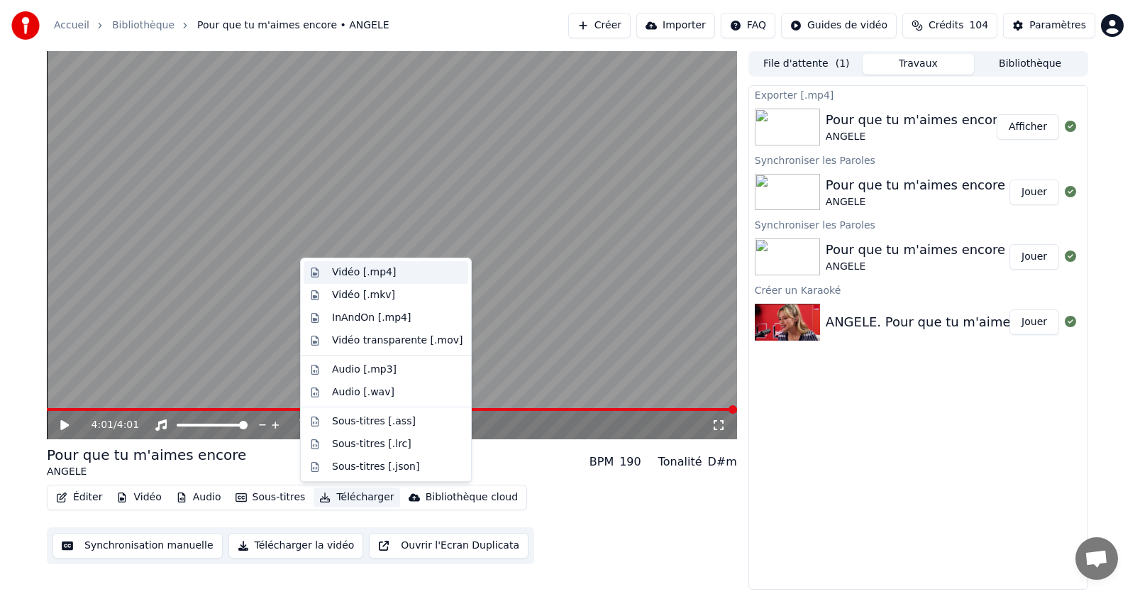
click at [344, 272] on div "Vidéo [.mp4]" at bounding box center [364, 272] width 64 height 14
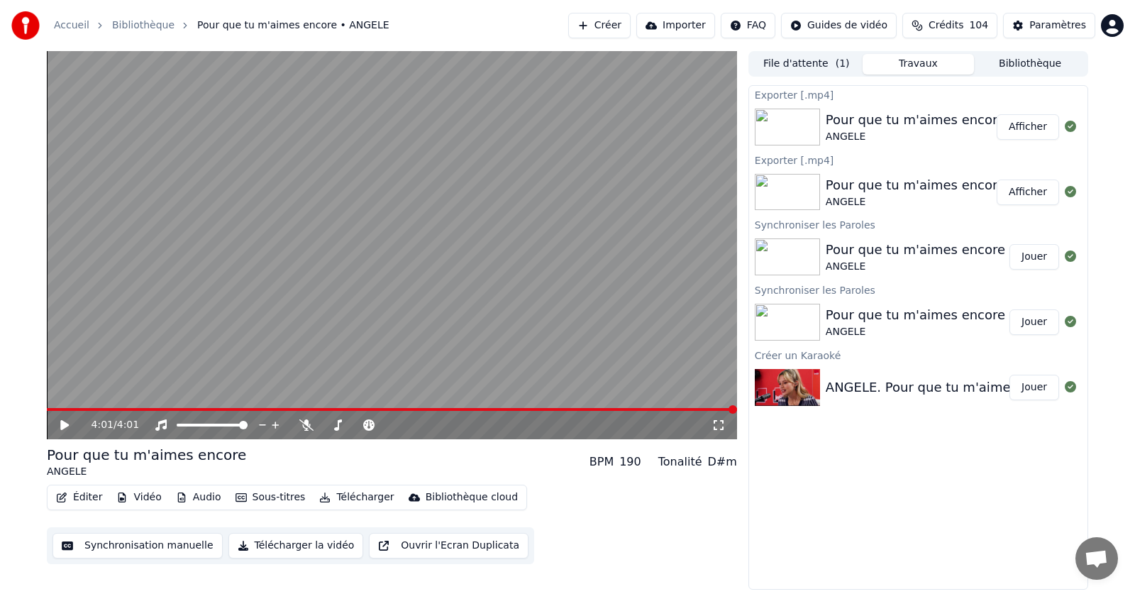
click at [1034, 126] on button "Afficher" at bounding box center [1028, 127] width 62 height 26
